Goal: Information Seeking & Learning: Learn about a topic

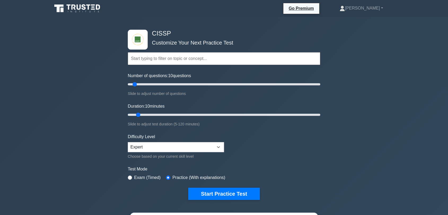
click at [435, 64] on div "CISSP Customize Your Next Practice Test Topics Security and Risk Management Ass…" at bounding box center [224, 173] width 448 height 313
click at [209, 193] on button "Start Practice Test" at bounding box center [224, 194] width 72 height 12
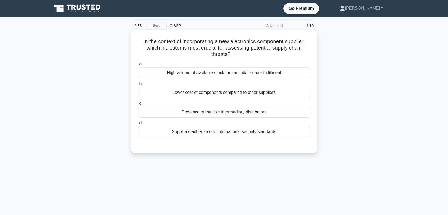
click at [225, 134] on div "Supplier's adherence to international security standards" at bounding box center [224, 131] width 172 height 11
click at [138, 125] on input "d. Supplier's adherence to international security standards" at bounding box center [138, 122] width 0 height 3
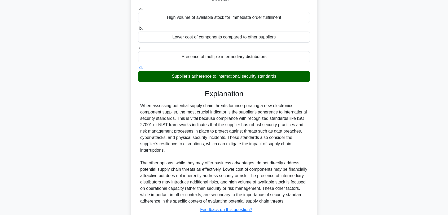
scroll to position [93, 0]
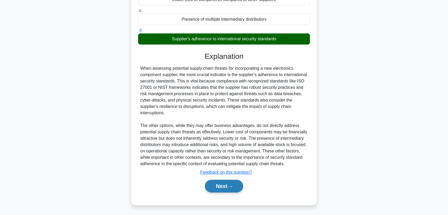
click at [230, 185] on icon at bounding box center [229, 186] width 5 height 3
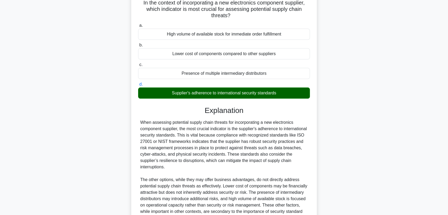
scroll to position [0, 0]
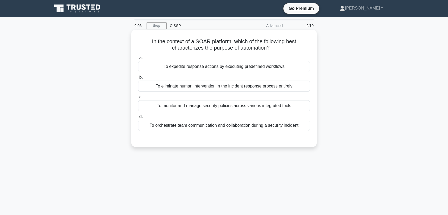
click at [267, 125] on div "To orchestrate team communication and collaboration during a security incident" at bounding box center [224, 125] width 172 height 11
click at [138, 118] on input "d. To orchestrate team communication and collaboration during a security incide…" at bounding box center [138, 116] width 0 height 3
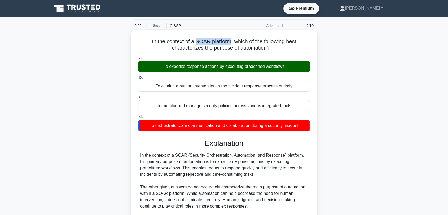
drag, startPoint x: 195, startPoint y: 41, endPoint x: 228, endPoint y: 39, distance: 33.9
click at [228, 39] on h5 "In the context of a SOAR platform, which of the following best characterizes th…" at bounding box center [224, 44] width 173 height 13
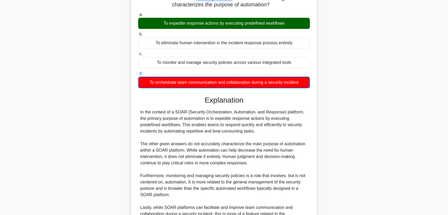
scroll to position [100, 0]
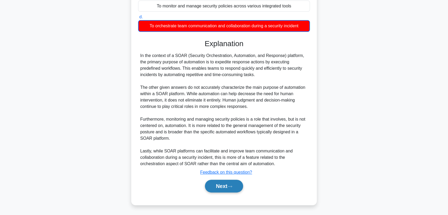
click at [234, 183] on button "Next" at bounding box center [224, 186] width 38 height 13
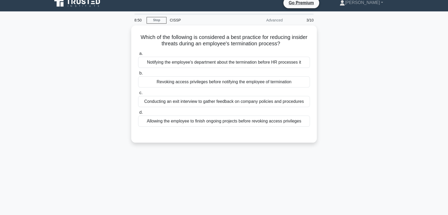
scroll to position [0, 0]
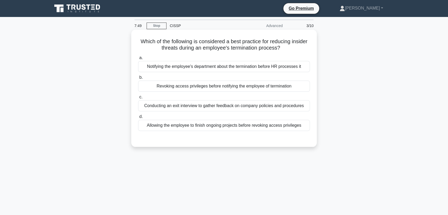
click at [184, 68] on div "Notifying the employee's department about the termination before HR processes it" at bounding box center [224, 66] width 172 height 11
click at [138, 60] on input "a. Notifying the employee's department about the termination before HR processe…" at bounding box center [138, 57] width 0 height 3
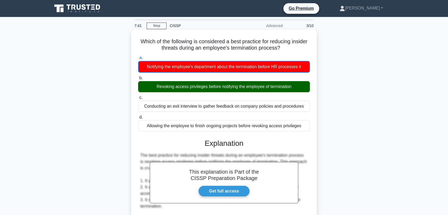
drag, startPoint x: 151, startPoint y: 89, endPoint x: 293, endPoint y: 85, distance: 142.6
click at [293, 85] on div "Revoking access privileges before notifying the employee of termination" at bounding box center [224, 86] width 172 height 11
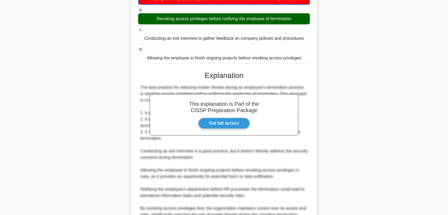
scroll to position [118, 0]
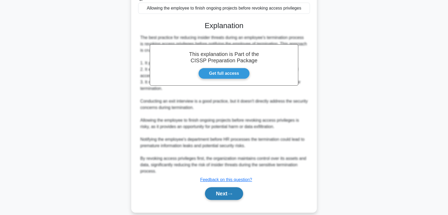
click at [231, 197] on button "Next" at bounding box center [224, 193] width 38 height 13
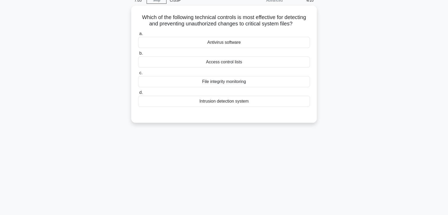
scroll to position [13, 0]
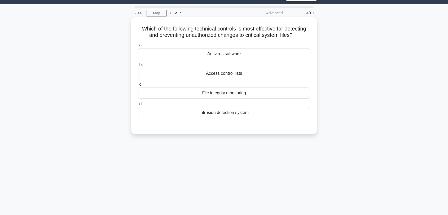
click at [240, 94] on div "File integrity monitoring" at bounding box center [224, 92] width 172 height 11
click at [138, 86] on input "c. File integrity monitoring" at bounding box center [138, 84] width 0 height 3
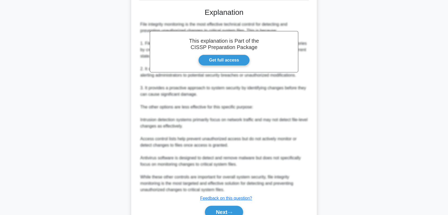
scroll to position [156, 0]
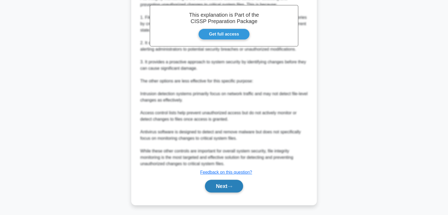
click at [225, 184] on button "Next" at bounding box center [224, 186] width 38 height 13
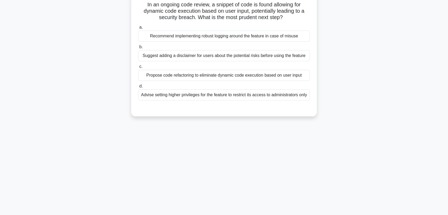
scroll to position [13, 0]
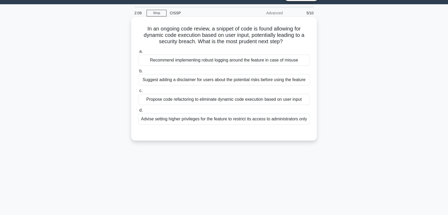
click at [155, 100] on div "Propose code refactoring to eliminate dynamic code execution based on user input" at bounding box center [224, 99] width 172 height 11
click at [138, 92] on input "c. Propose code refactoring to eliminate dynamic code execution based on user i…" at bounding box center [138, 90] width 0 height 3
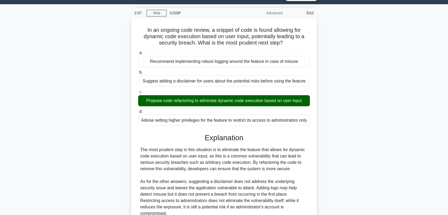
scroll to position [72, 0]
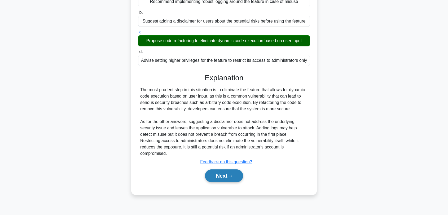
click at [235, 176] on button "Next" at bounding box center [224, 175] width 38 height 13
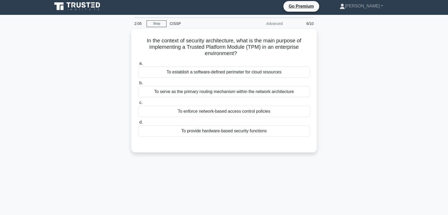
scroll to position [0, 0]
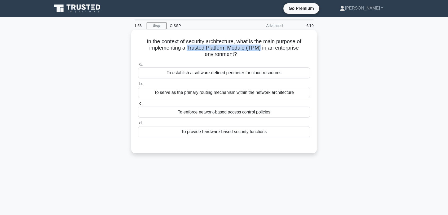
drag, startPoint x: 187, startPoint y: 50, endPoint x: 261, endPoint y: 45, distance: 74.1
click at [261, 45] on h5 "In the context of security architecture, what is the main purpose of implementi…" at bounding box center [224, 48] width 173 height 20
click at [218, 74] on div "To establish a software-defined perimeter for cloud resources" at bounding box center [224, 72] width 172 height 11
click at [138, 66] on input "a. To establish a software-defined perimeter for cloud resources" at bounding box center [138, 64] width 0 height 3
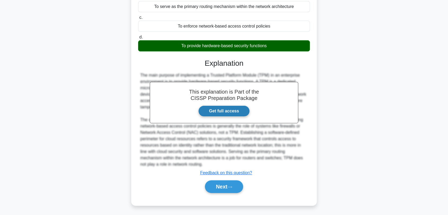
scroll to position [87, 0]
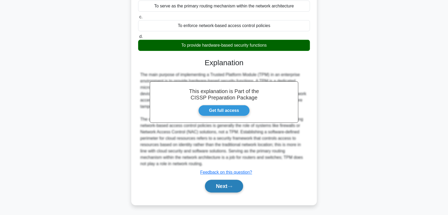
click at [220, 187] on button "Next" at bounding box center [224, 186] width 38 height 13
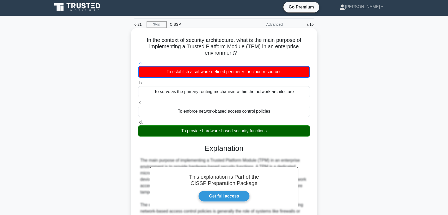
scroll to position [0, 0]
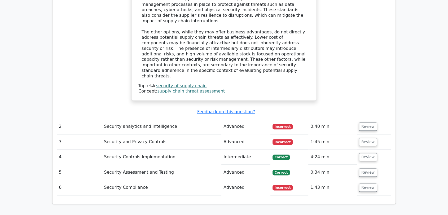
scroll to position [736, 0]
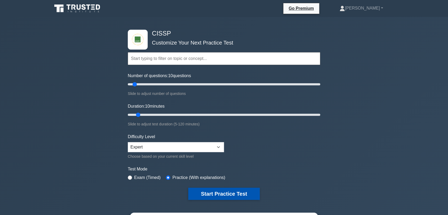
click at [254, 191] on button "Start Practice Test" at bounding box center [224, 194] width 72 height 12
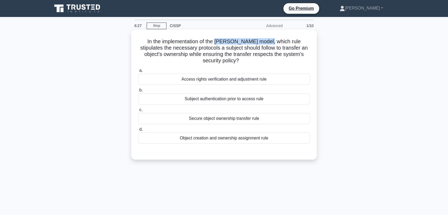
drag, startPoint x: 217, startPoint y: 41, endPoint x: 274, endPoint y: 41, distance: 57.2
click at [274, 41] on h5 "In the implementation of the [PERSON_NAME] model, which rule stipulates the nec…" at bounding box center [224, 51] width 173 height 26
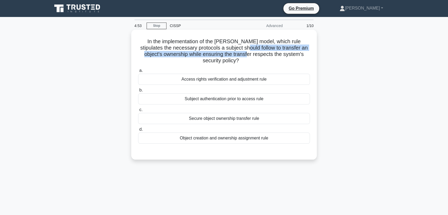
drag, startPoint x: 246, startPoint y: 48, endPoint x: 248, endPoint y: 54, distance: 6.6
click at [248, 54] on h5 "In the implementation of the Graham-Denning model, which rule stipulates the ne…" at bounding box center [224, 51] width 173 height 26
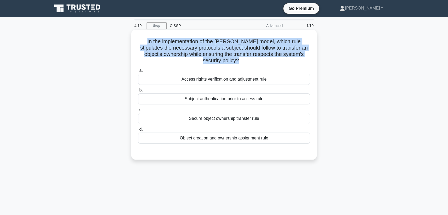
drag, startPoint x: 145, startPoint y: 38, endPoint x: 237, endPoint y: 60, distance: 94.1
click at [237, 60] on div "In the implementation of the Graham-Denning model, which rule stipulates the ne…" at bounding box center [223, 95] width 181 height 126
copy h5 "In the implementation of the Graham-Denning model, which rule stipulates the ne…"
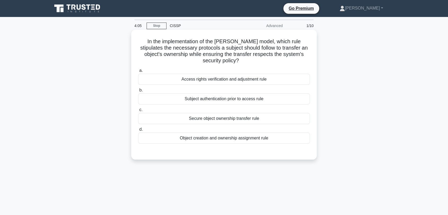
click at [189, 99] on div "Subject authentication prior to access rule" at bounding box center [224, 98] width 172 height 11
click at [138, 92] on input "b. Subject authentication prior to access rule" at bounding box center [138, 90] width 0 height 3
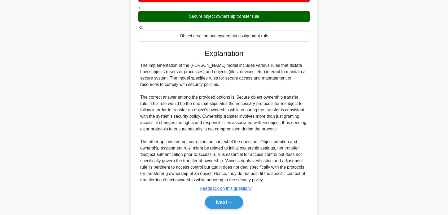
scroll to position [119, 0]
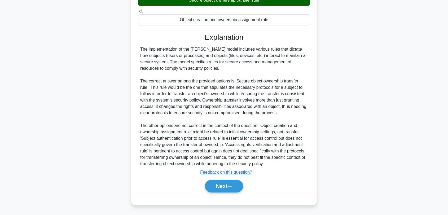
click at [235, 192] on div "Next" at bounding box center [224, 186] width 172 height 17
click at [232, 187] on icon at bounding box center [229, 186] width 5 height 3
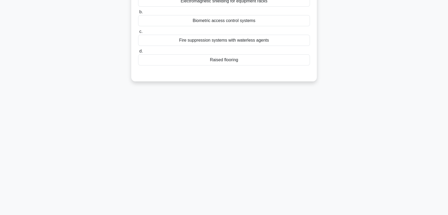
scroll to position [0, 0]
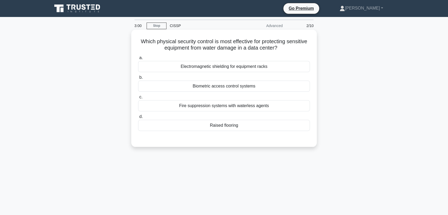
click at [218, 129] on div "Raised flooring" at bounding box center [224, 125] width 172 height 11
click at [138, 118] on input "d. Raised flooring" at bounding box center [138, 116] width 0 height 3
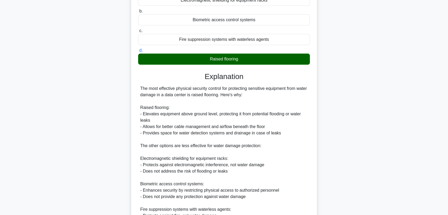
scroll to position [147, 0]
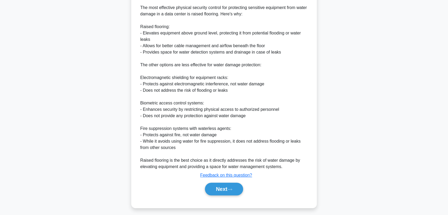
click at [218, 196] on div "Next" at bounding box center [224, 188] width 172 height 17
click at [221, 191] on button "Next" at bounding box center [224, 189] width 38 height 13
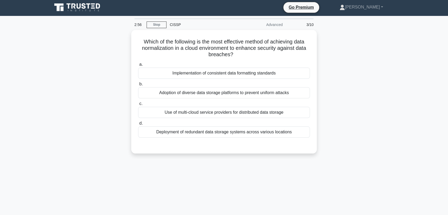
scroll to position [0, 0]
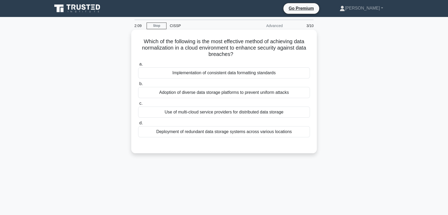
click at [231, 77] on div "Implementation of consistent data formatting standards" at bounding box center [224, 72] width 172 height 11
click at [138, 66] on input "a. Implementation of consistent data formatting standards" at bounding box center [138, 64] width 0 height 3
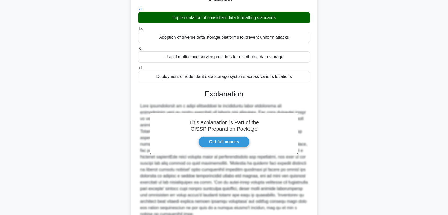
scroll to position [105, 0]
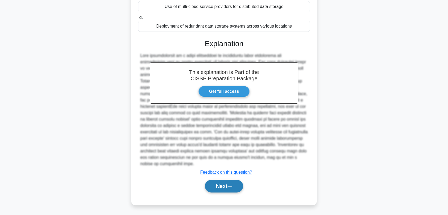
click at [219, 180] on button "Next" at bounding box center [224, 186] width 38 height 13
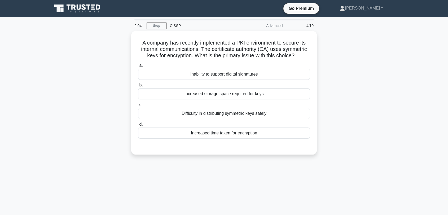
scroll to position [0, 0]
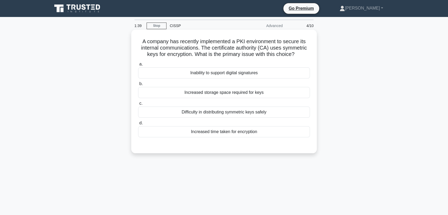
click at [238, 73] on div "Inability to support digital signatures" at bounding box center [224, 72] width 172 height 11
click at [138, 66] on input "a. Inability to support digital signatures" at bounding box center [138, 64] width 0 height 3
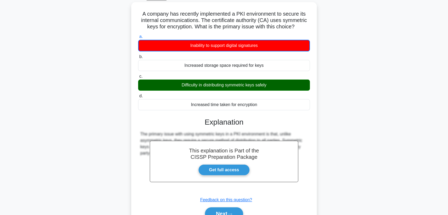
scroll to position [72, 0]
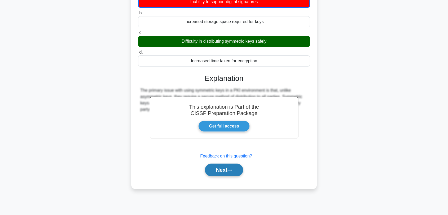
click at [223, 169] on button "Next" at bounding box center [224, 170] width 38 height 13
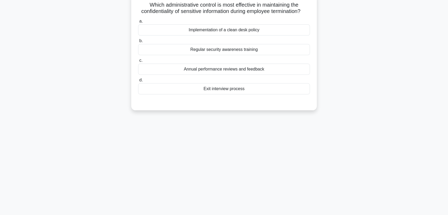
scroll to position [0, 0]
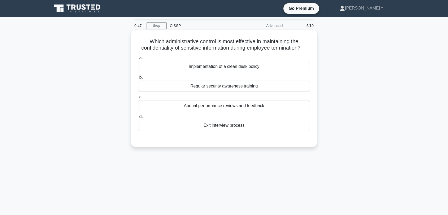
click at [231, 71] on div "Implementation of a clean desk policy" at bounding box center [224, 66] width 172 height 11
click at [138, 60] on input "a. Implementation of a clean desk policy" at bounding box center [138, 57] width 0 height 3
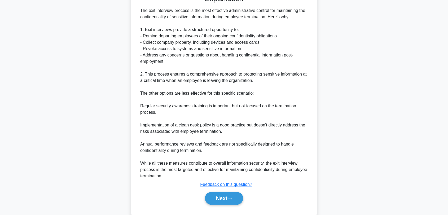
scroll to position [147, 0]
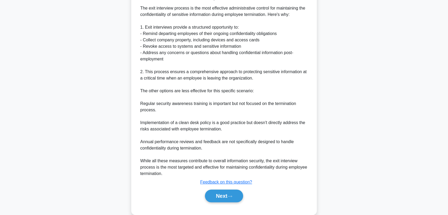
click at [216, 209] on div "a. Implementation of a clean desk policy b. Regular security awareness training" at bounding box center [224, 57] width 173 height 302
drag, startPoint x: 220, startPoint y: 206, endPoint x: 219, endPoint y: 202, distance: 3.5
click at [220, 202] on button "Next" at bounding box center [224, 195] width 38 height 13
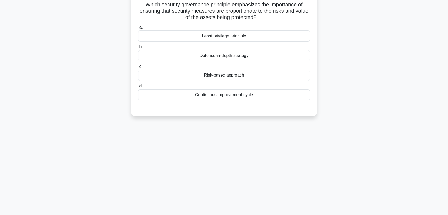
scroll to position [0, 0]
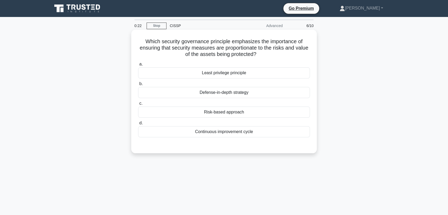
click at [246, 116] on div "Risk-based approach" at bounding box center [224, 112] width 172 height 11
click at [138, 105] on input "c. Risk-based approach" at bounding box center [138, 103] width 0 height 3
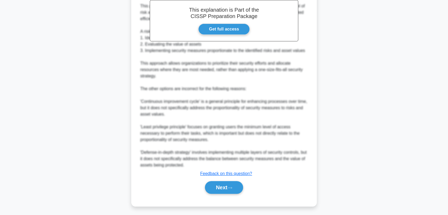
scroll to position [169, 0]
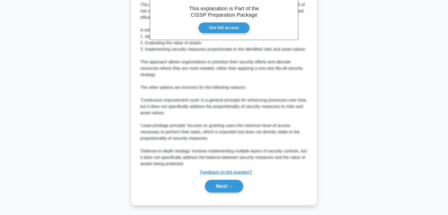
drag, startPoint x: 219, startPoint y: 184, endPoint x: 218, endPoint y: 176, distance: 8.5
click at [219, 183] on button "Next" at bounding box center [224, 186] width 38 height 13
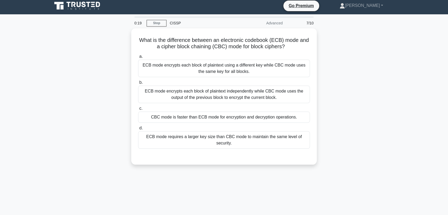
scroll to position [0, 0]
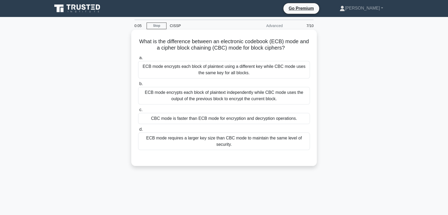
click at [242, 102] on div "ECB mode encrypts each block of plaintext independently while CBC mode uses the…" at bounding box center [224, 95] width 172 height 17
click at [138, 86] on input "b. ECB mode encrypts each block of plaintext independently while CBC mode uses …" at bounding box center [138, 83] width 0 height 3
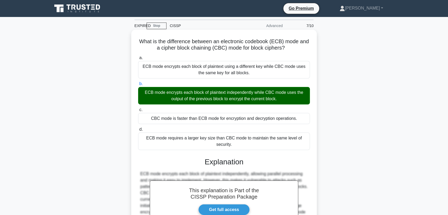
scroll to position [72, 0]
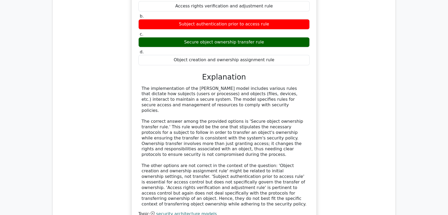
scroll to position [471, 0]
